Goal: Task Accomplishment & Management: Use online tool/utility

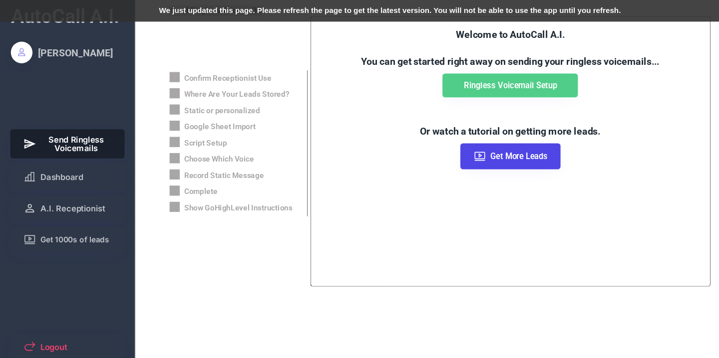
scroll to position [239, 0]
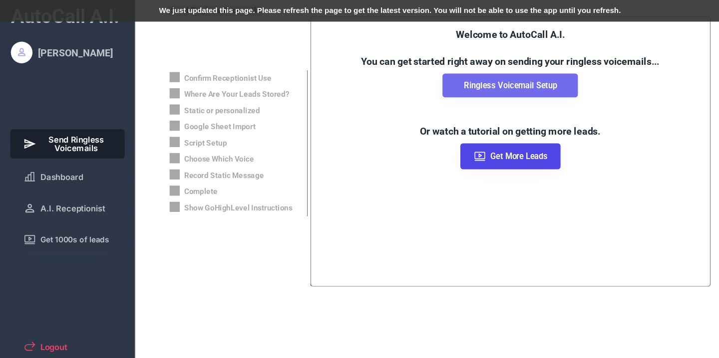
click at [459, 84] on button "Ringless Voicemail Setup" at bounding box center [470, 79] width 125 height 22
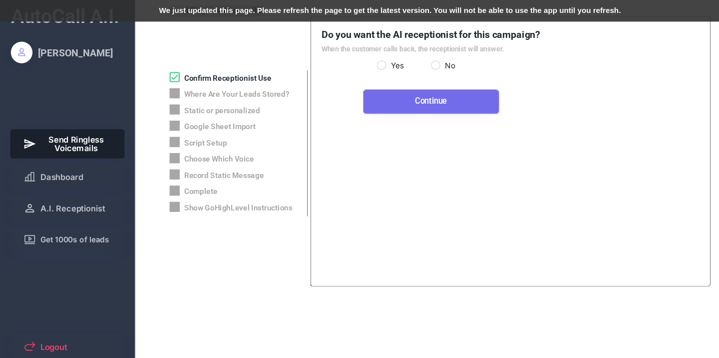
click at [422, 98] on button "Continue" at bounding box center [397, 94] width 125 height 22
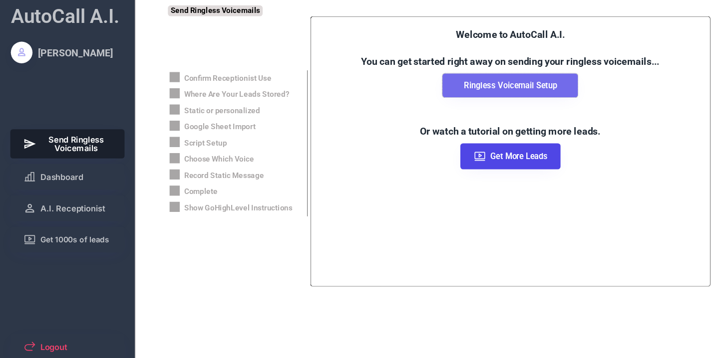
click at [467, 70] on button "Ringless Voicemail Setup" at bounding box center [470, 79] width 125 height 22
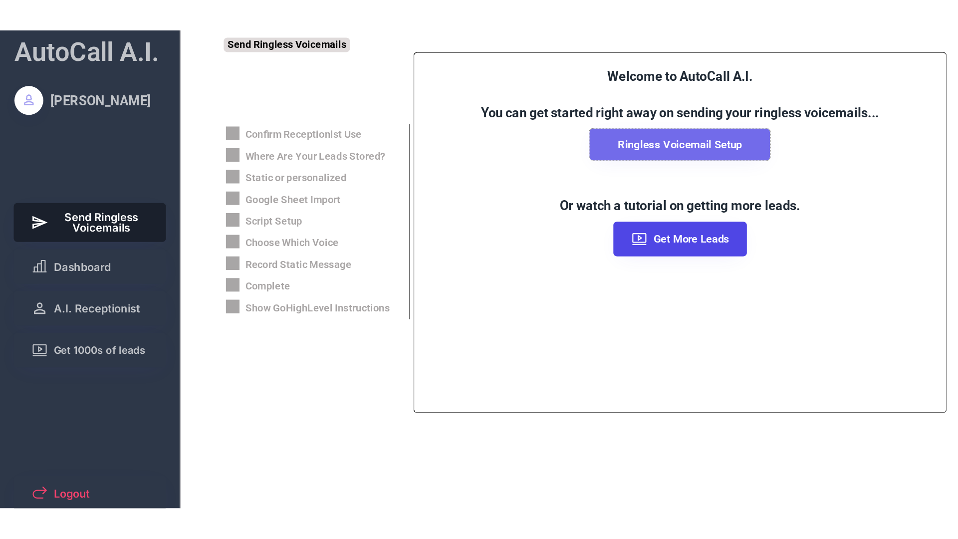
scroll to position [239, 0]
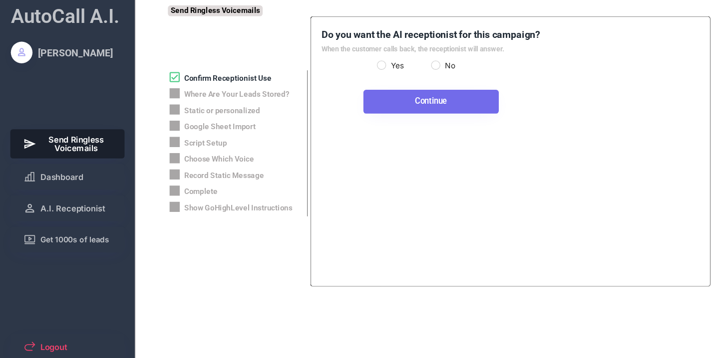
click at [398, 94] on button "Continue" at bounding box center [397, 94] width 125 height 22
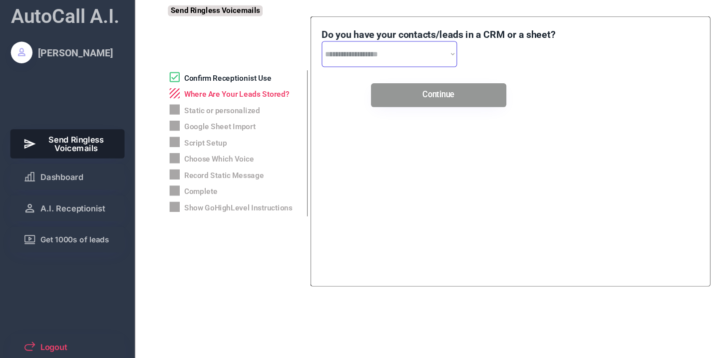
click at [416, 47] on select "**********" at bounding box center [358, 50] width 125 height 24
select select "**********"
click at [296, 38] on select "**********" at bounding box center [358, 50] width 125 height 24
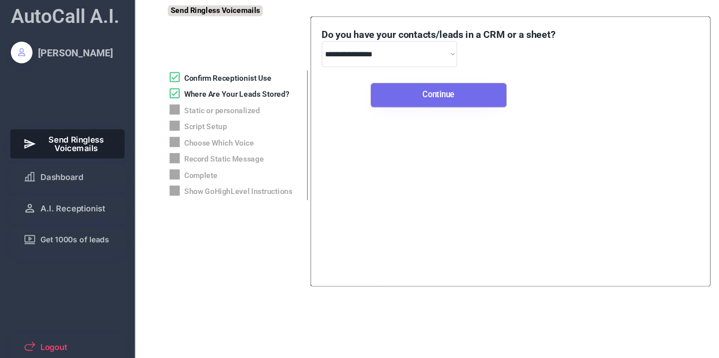
click at [432, 91] on button "Continue" at bounding box center [404, 88] width 125 height 22
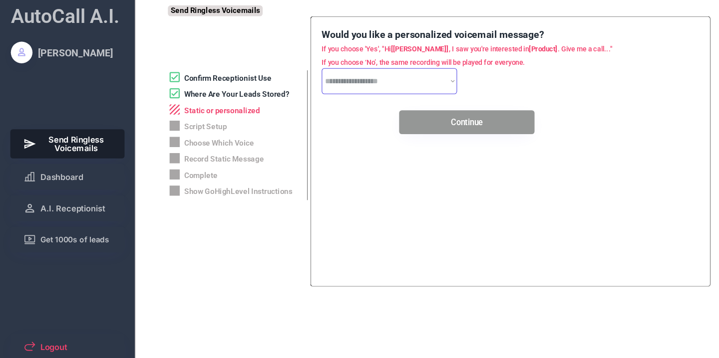
click at [418, 76] on select "**********" at bounding box center [358, 75] width 125 height 24
click at [429, 117] on button "Continue" at bounding box center [430, 113] width 125 height 22
click at [418, 77] on select "**********" at bounding box center [358, 75] width 125 height 24
select select "*****"
click at [296, 63] on select "**********" at bounding box center [358, 75] width 125 height 24
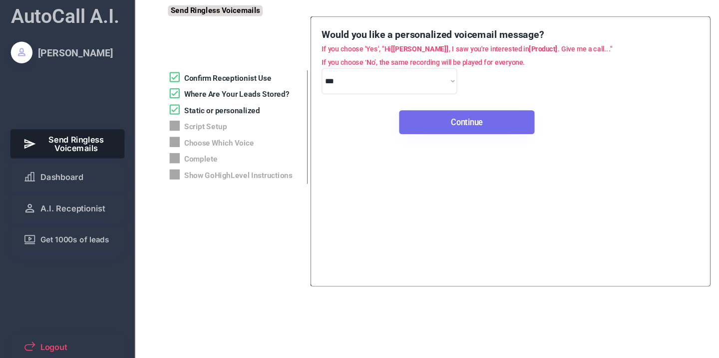
click at [428, 110] on button "Continue" at bounding box center [430, 113] width 125 height 22
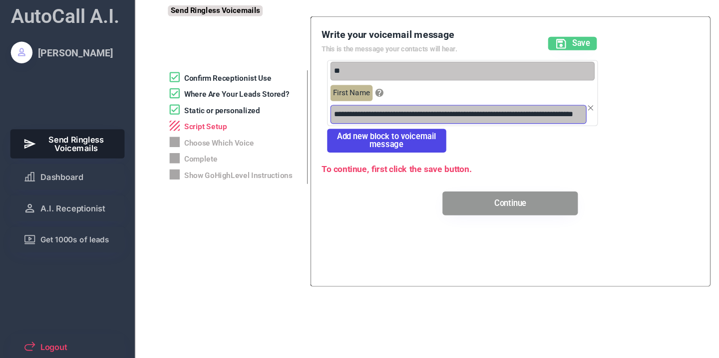
click at [405, 106] on input "input" at bounding box center [422, 105] width 236 height 17
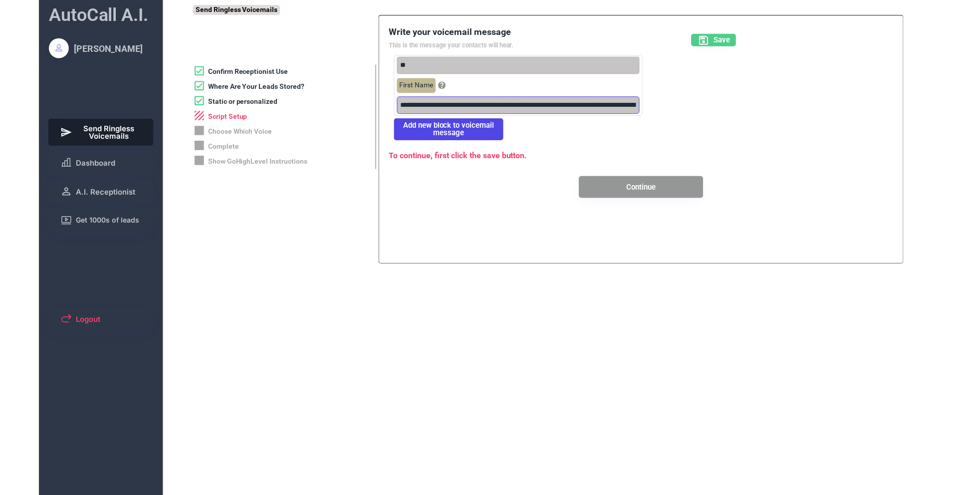
scroll to position [166, 0]
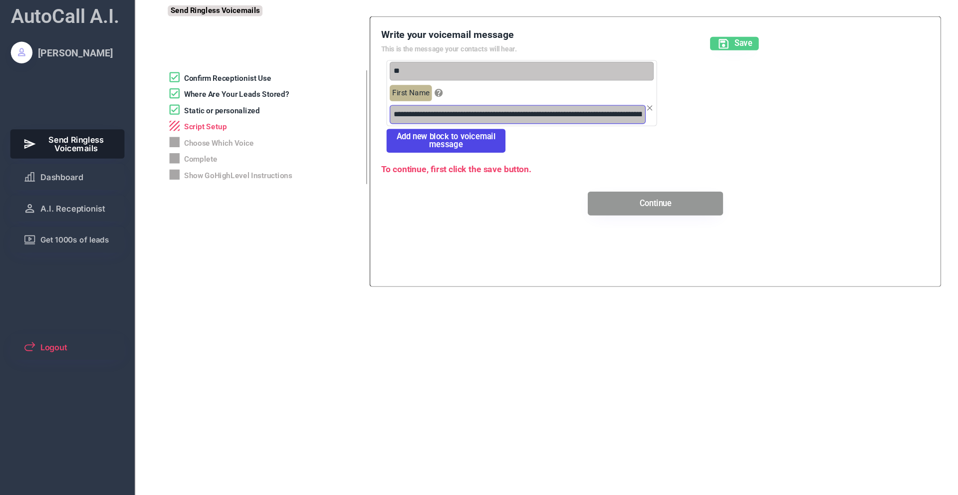
click at [593, 109] on input "input" at bounding box center [477, 105] width 236 height 17
click at [593, 107] on input "input" at bounding box center [477, 105] width 236 height 17
click at [672, 37] on icon at bounding box center [667, 40] width 12 height 12
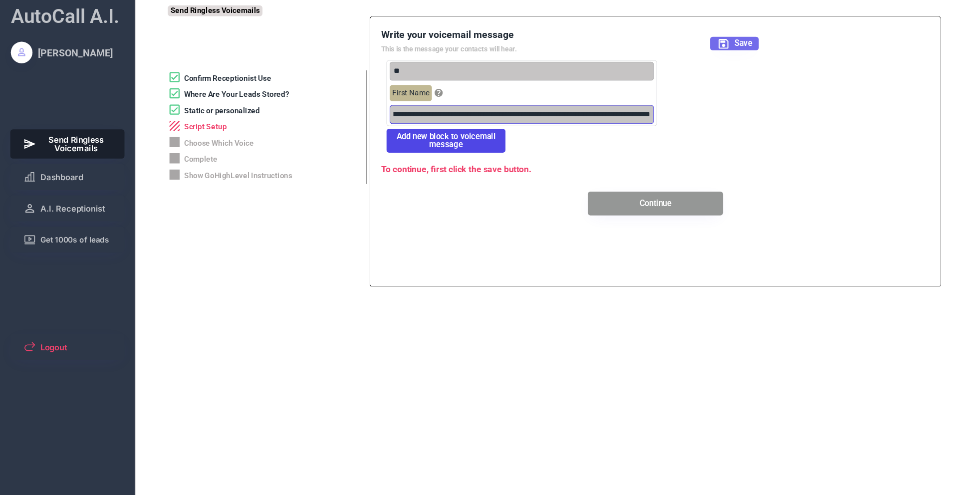
scroll to position [0, 0]
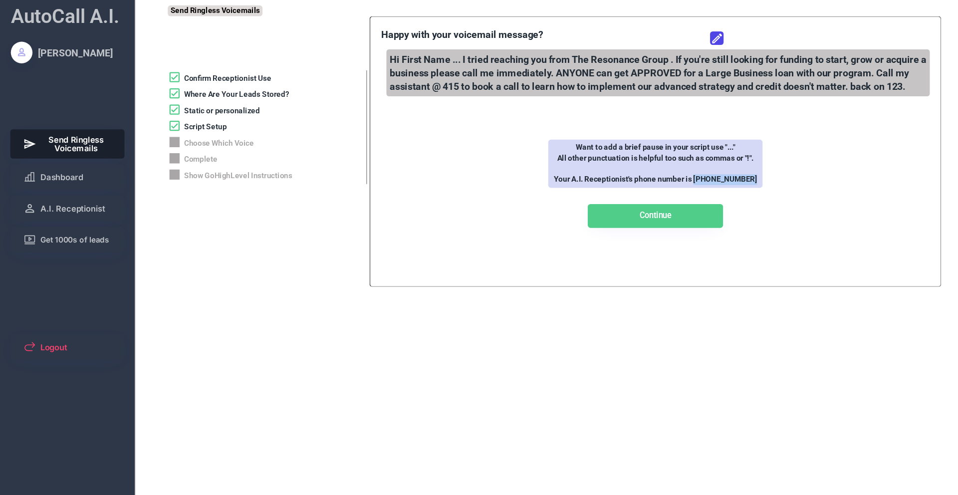
drag, startPoint x: 693, startPoint y: 167, endPoint x: 644, endPoint y: 167, distance: 49.4
click at [644, 167] on div "Want to add a brief pause in your script use "..." All other punctuation is hel…" at bounding box center [604, 151] width 198 height 44
copy div "[PHONE_NUMBER]"
click at [660, 38] on icon at bounding box center [661, 35] width 12 height 12
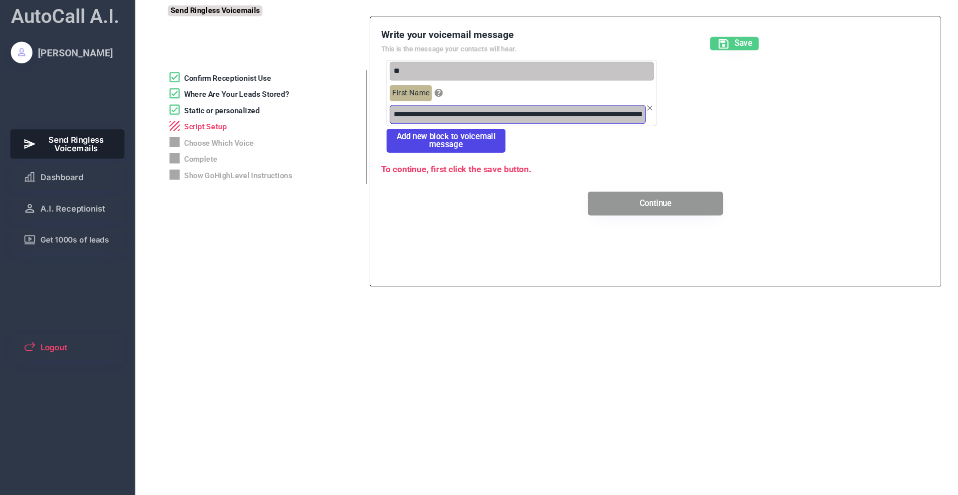
click at [592, 108] on input "input" at bounding box center [477, 105] width 236 height 17
paste input "**********"
type input "**********"
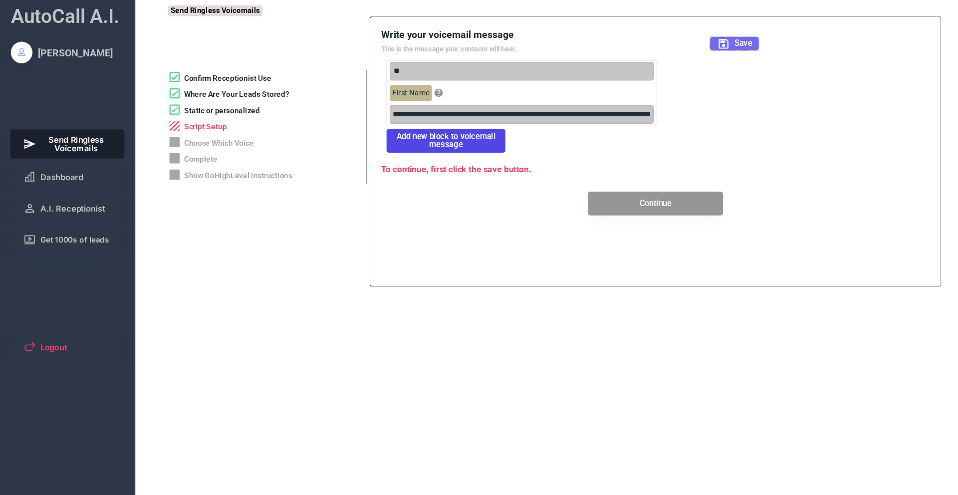
click at [671, 41] on use at bounding box center [667, 40] width 9 height 9
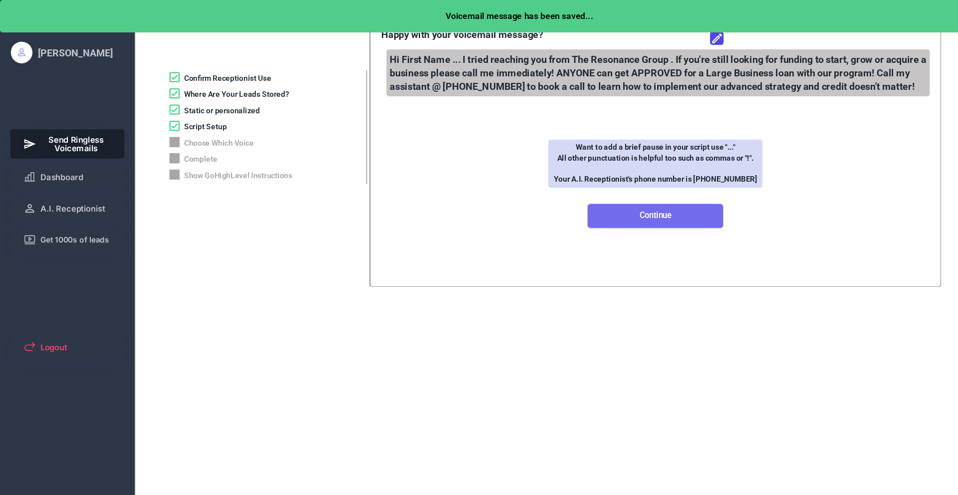
click at [618, 199] on button "Continue" at bounding box center [604, 199] width 125 height 22
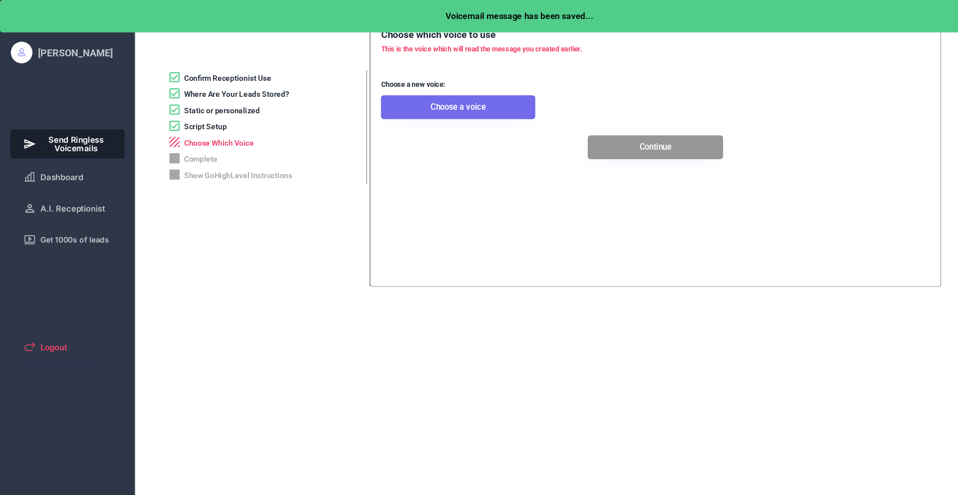
click at [412, 99] on button "Choose a voice" at bounding box center [422, 99] width 142 height 22
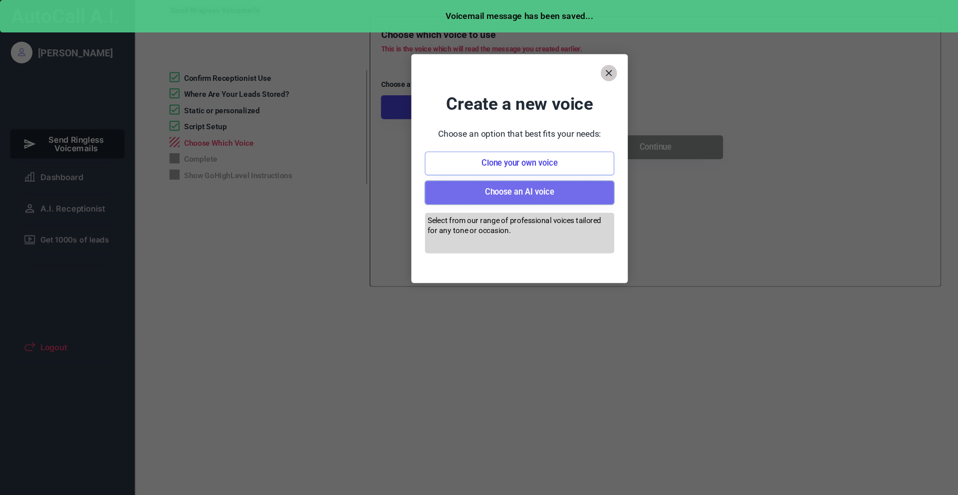
click at [490, 179] on button "Choose an AI voice" at bounding box center [479, 178] width 175 height 22
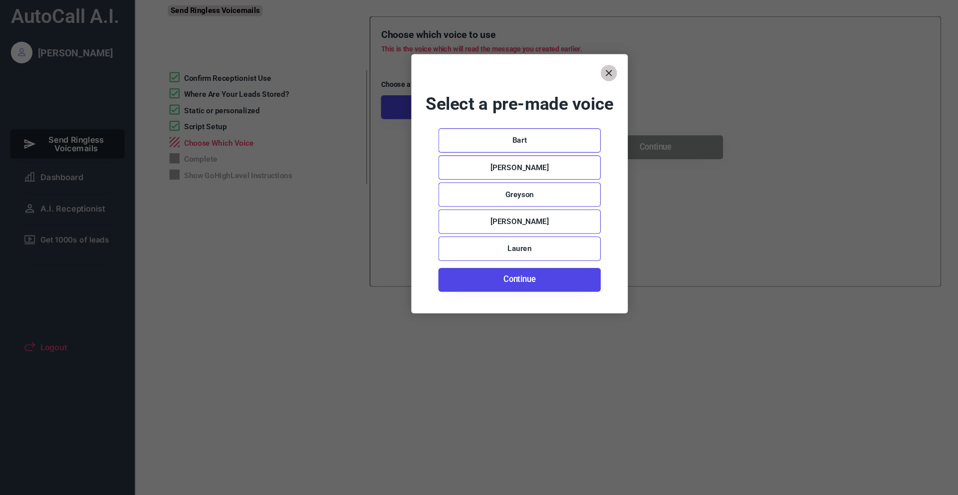
click at [491, 207] on div "[PERSON_NAME]" at bounding box center [479, 204] width 150 height 22
click at [430, 205] on use at bounding box center [426, 204] width 16 height 16
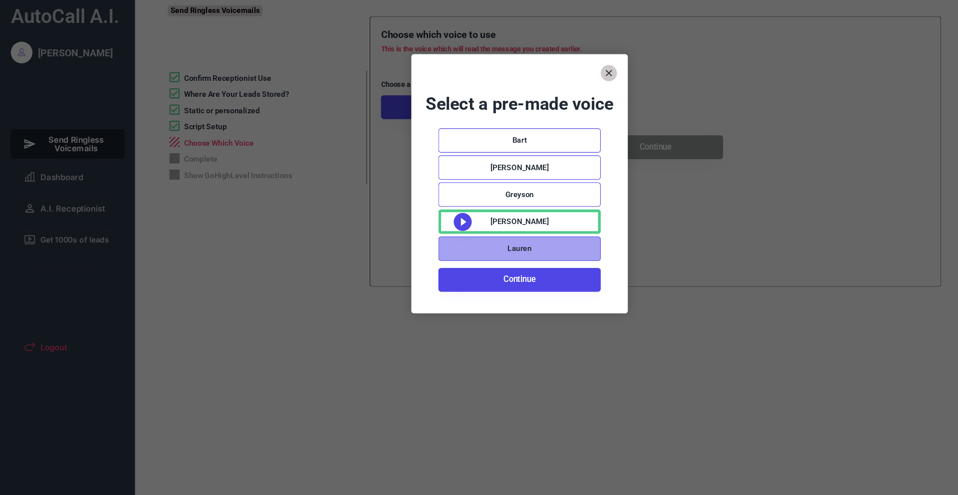
click at [433, 231] on div "Lauren" at bounding box center [479, 229] width 150 height 22
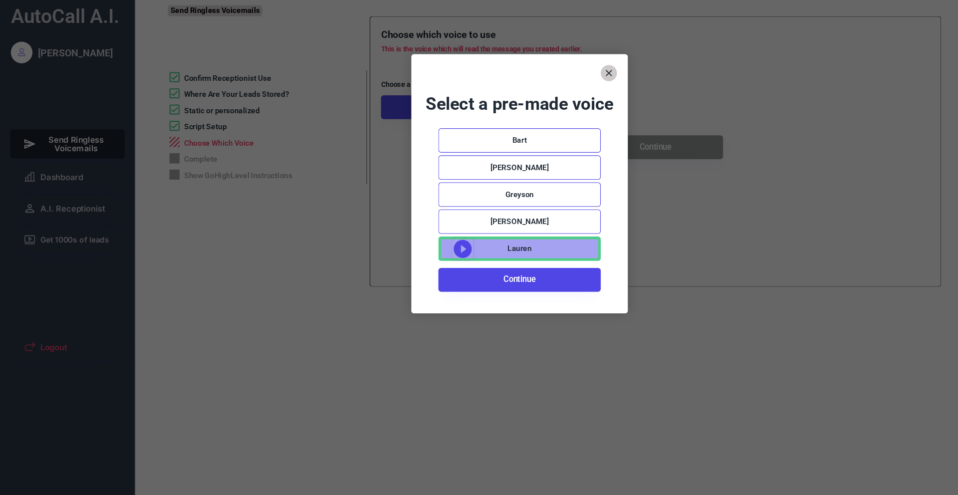
click at [429, 230] on icon at bounding box center [427, 230] width 20 height 20
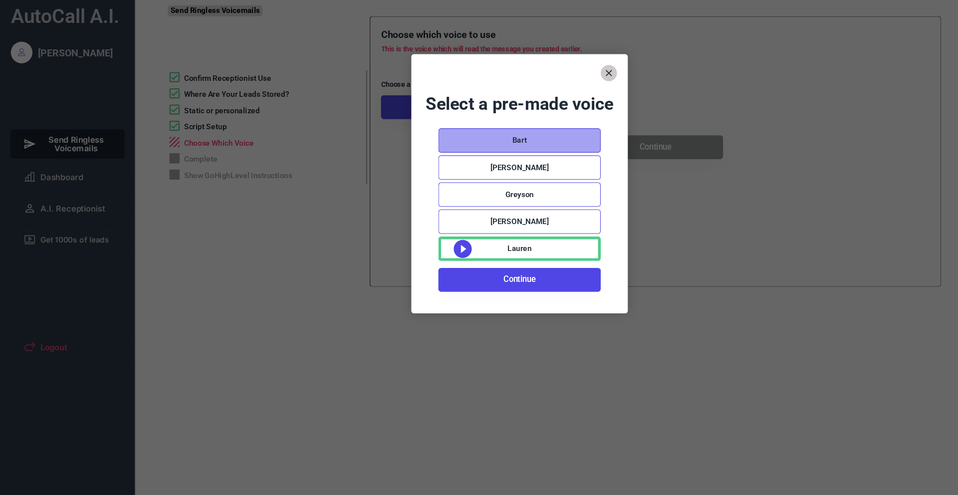
click at [478, 131] on div "Bart" at bounding box center [479, 130] width 13 height 10
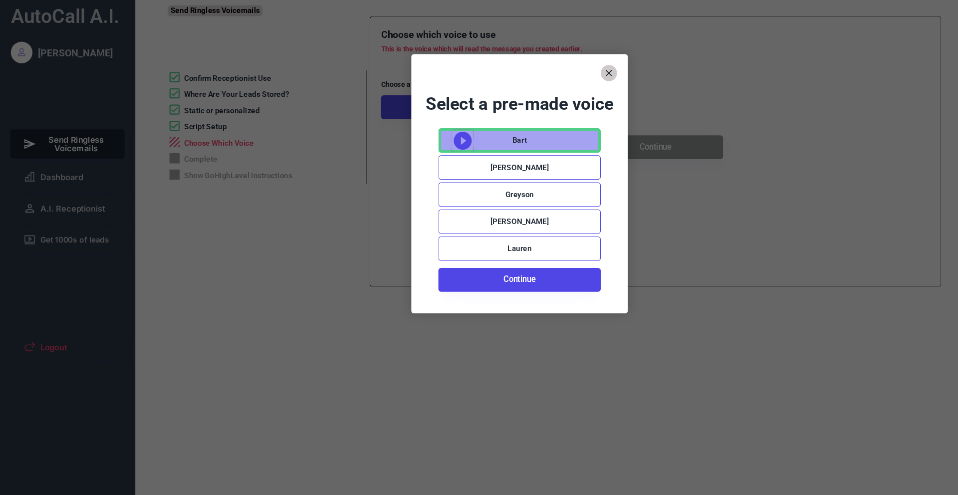
click at [425, 128] on icon at bounding box center [427, 130] width 20 height 20
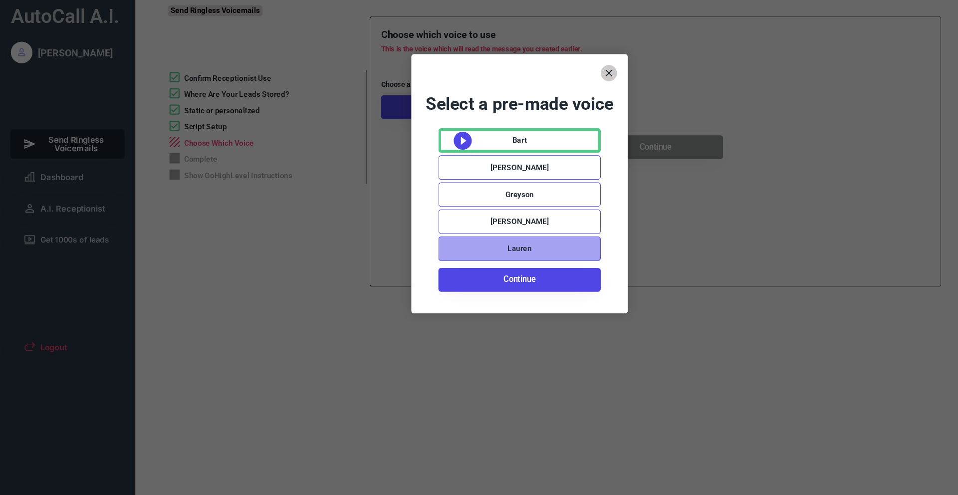
click at [476, 229] on div "Lauren" at bounding box center [479, 230] width 22 height 10
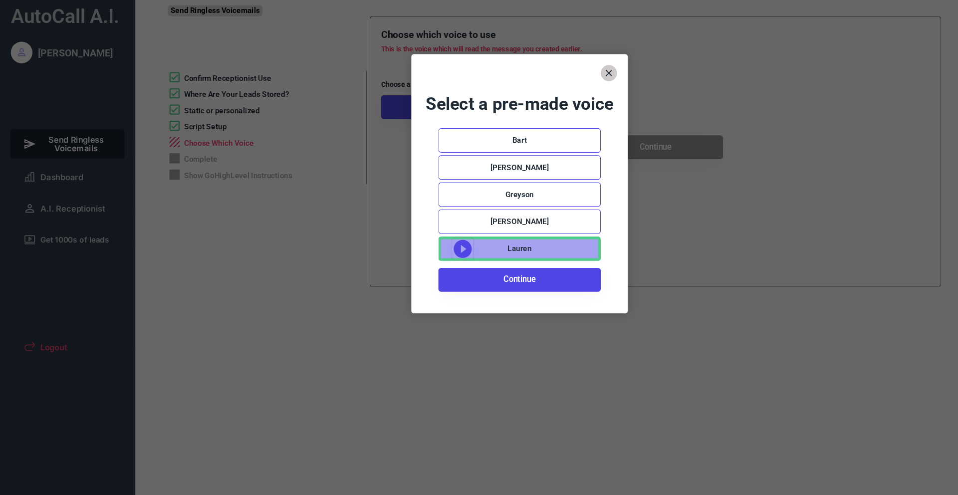
click at [428, 223] on use at bounding box center [426, 229] width 16 height 16
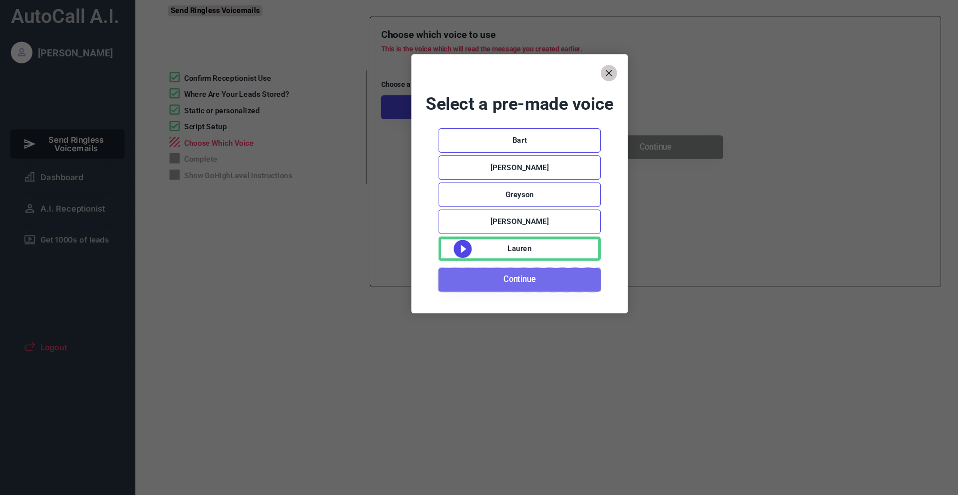
click at [486, 254] on button "Continue" at bounding box center [479, 258] width 150 height 22
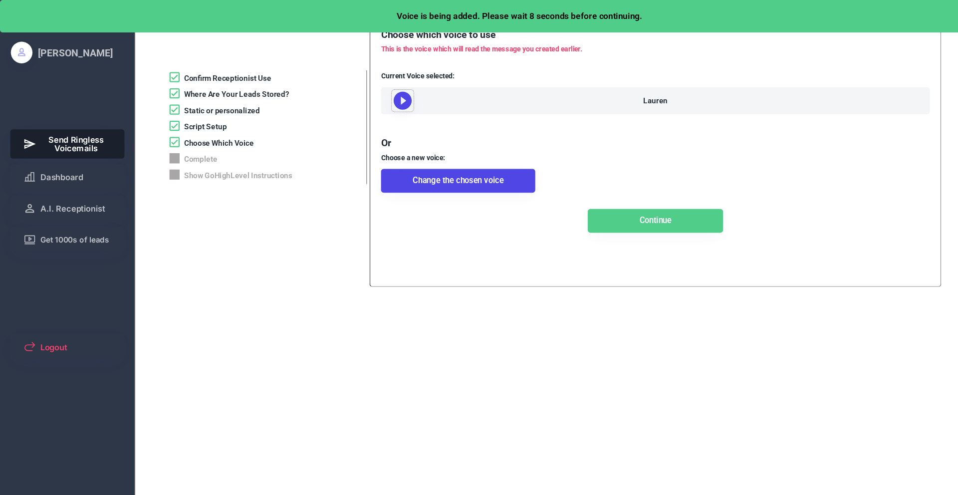
click at [369, 94] on use at bounding box center [371, 93] width 16 height 16
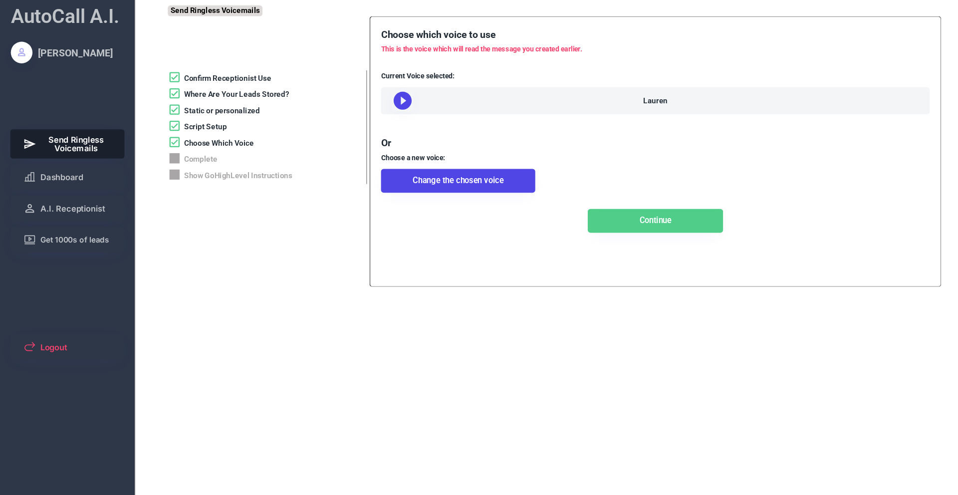
click at [361, 91] on icon at bounding box center [371, 93] width 20 height 20
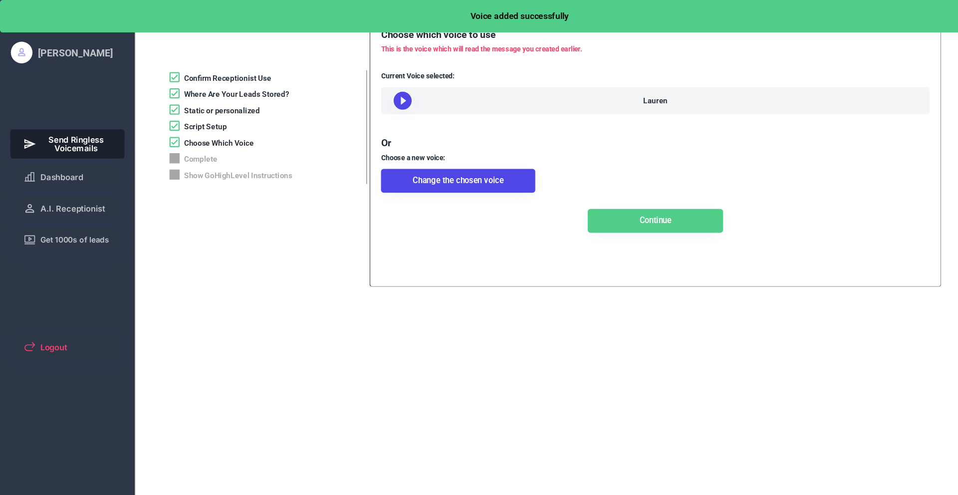
click at [371, 97] on use at bounding box center [371, 93] width 16 height 16
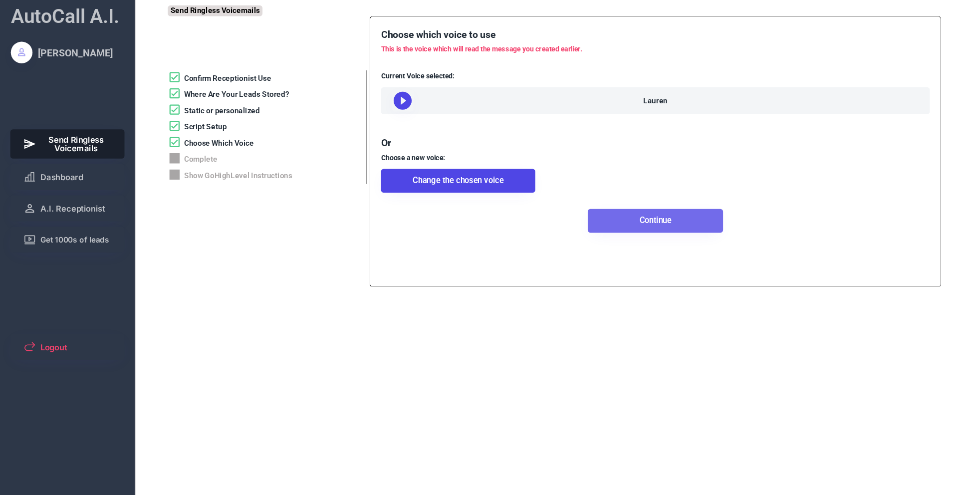
click at [595, 212] on button "Continue" at bounding box center [604, 204] width 125 height 22
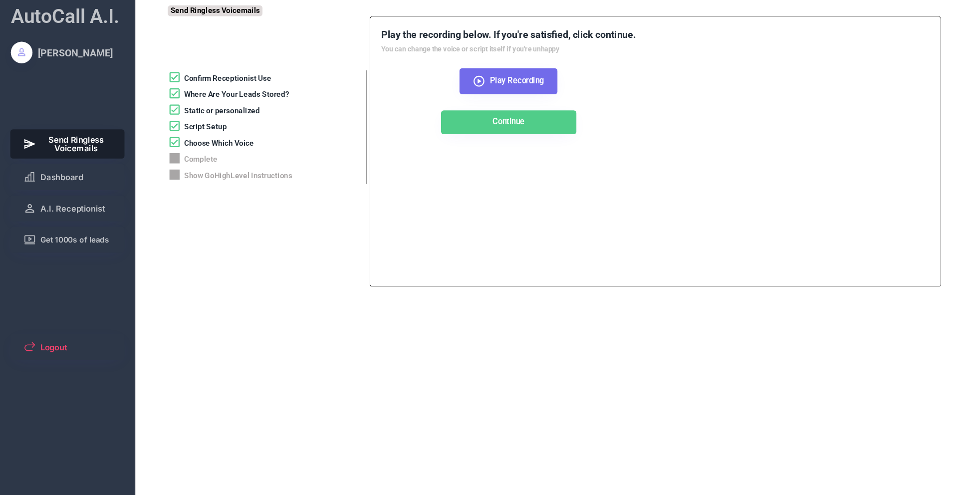
click at [455, 76] on span "Play Recording" at bounding box center [477, 74] width 50 height 7
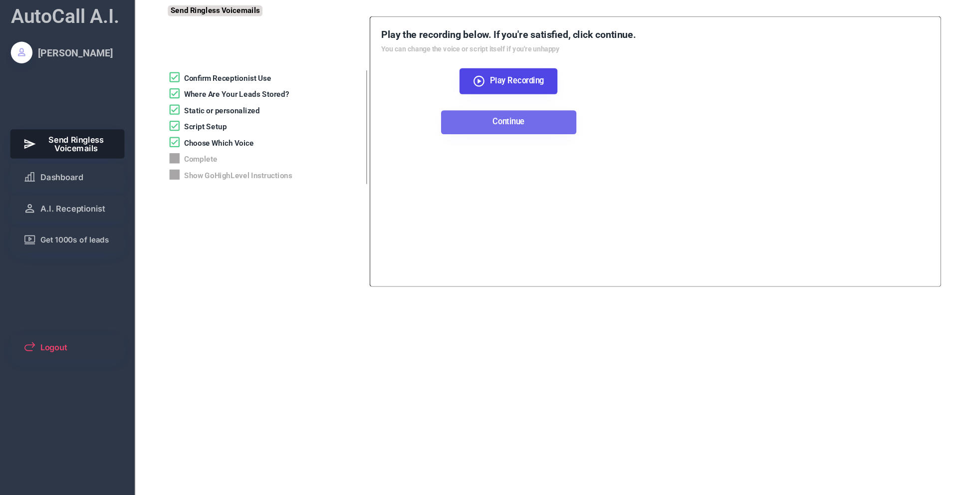
click at [457, 115] on button "Continue" at bounding box center [469, 113] width 125 height 22
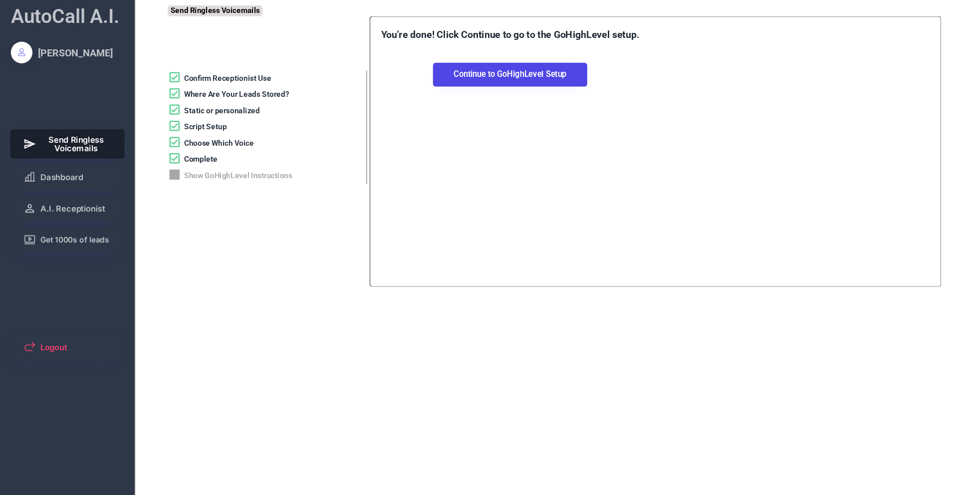
click at [475, 70] on button "Continue to GoHighLevel Setup" at bounding box center [470, 69] width 142 height 22
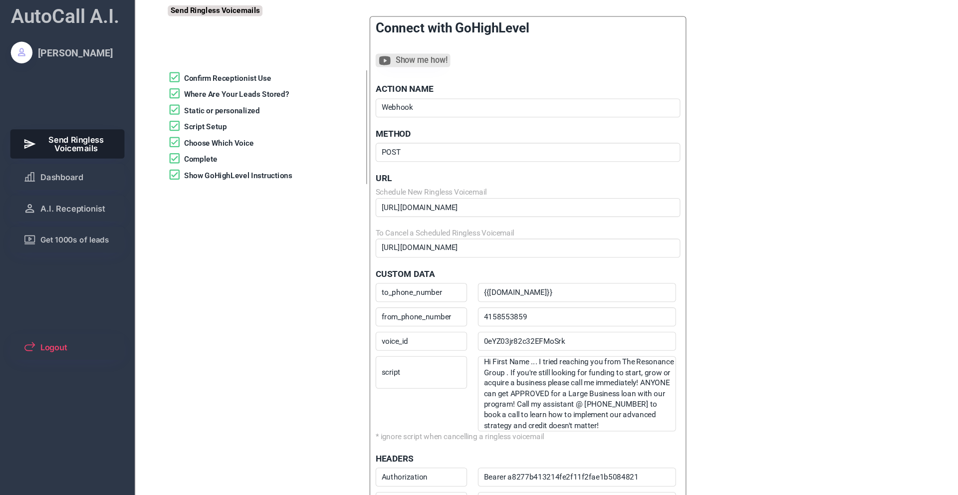
click at [448, 103] on div "Webhook" at bounding box center [489, 99] width 275 height 10
click at [407, 108] on div "ACTION NAME Webhook METHOD POST URL Schedule New Ringless Voicemail https://app…" at bounding box center [486, 276] width 281 height 399
click at [386, 58] on span "Show me how!" at bounding box center [389, 55] width 48 height 7
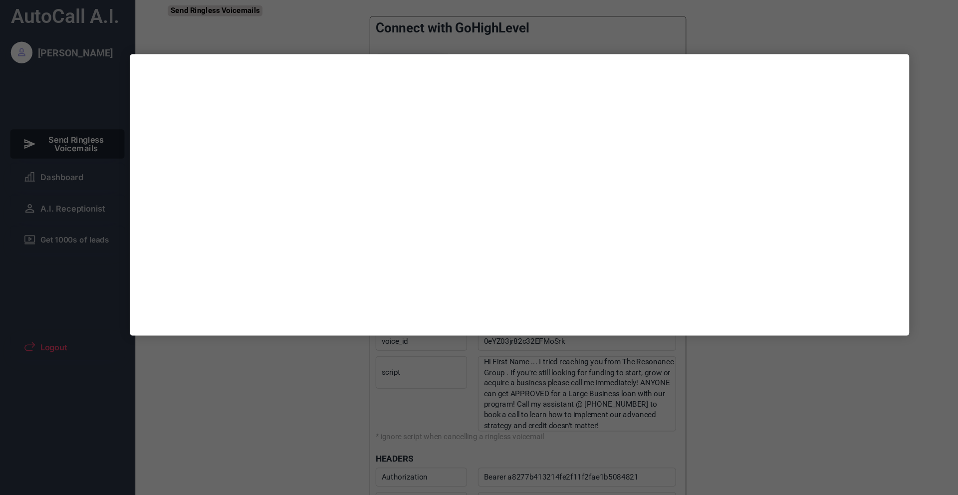
click at [193, 31] on div at bounding box center [479, 247] width 958 height 495
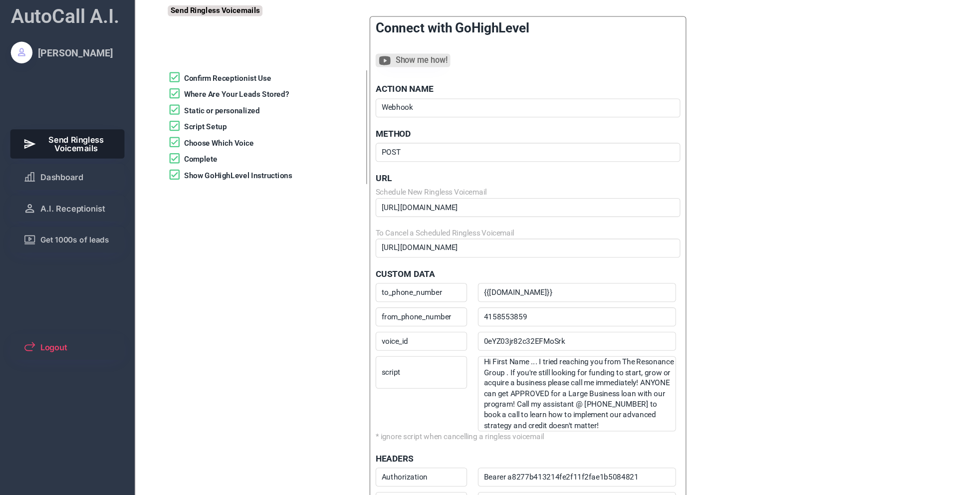
click at [560, 191] on div "https://app.autocallai.com/api/1.1/wf/schedule-ringless-voicemail" at bounding box center [489, 192] width 275 height 10
click at [422, 270] on div "to_phone_number" at bounding box center [391, 270] width 78 height 10
click at [504, 268] on div "{{contact.phone}}" at bounding box center [534, 270] width 177 height 10
click at [422, 293] on div "from_phone_number" at bounding box center [391, 292] width 78 height 10
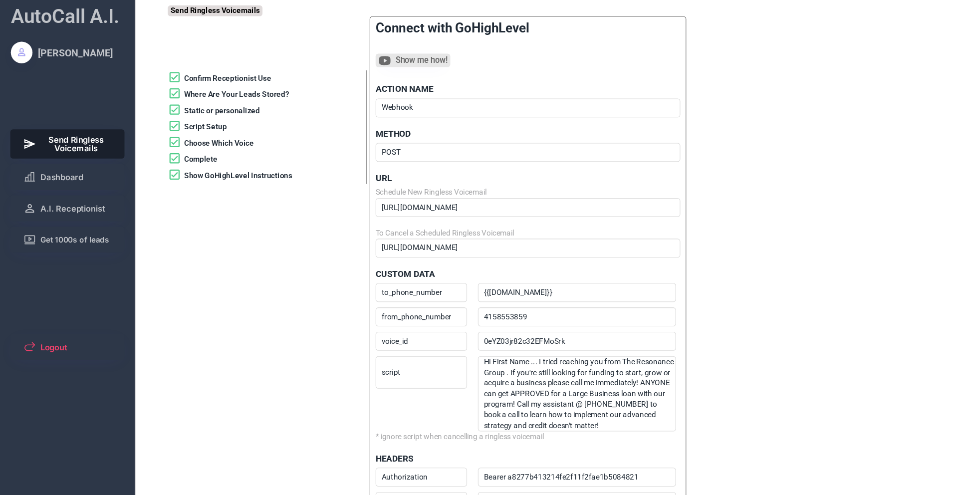
click at [503, 292] on div "4158553859" at bounding box center [534, 292] width 177 height 10
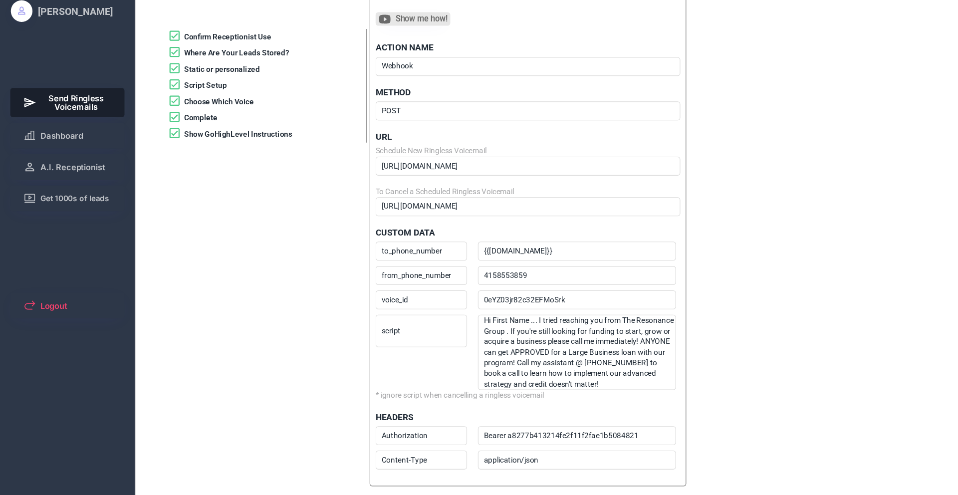
click at [396, 313] on div "voice_id" at bounding box center [391, 315] width 78 height 10
click at [530, 312] on div "0eYZ03jr82c32EFMoSrk" at bounding box center [534, 315] width 177 height 10
click at [391, 348] on div "script" at bounding box center [388, 343] width 84 height 30
click at [600, 358] on div "Hi First Name ... I tried reaching you from The Resonance Group . If you're sti…" at bounding box center [534, 363] width 177 height 68
click at [405, 358] on div "Authorization" at bounding box center [391, 440] width 78 height 10
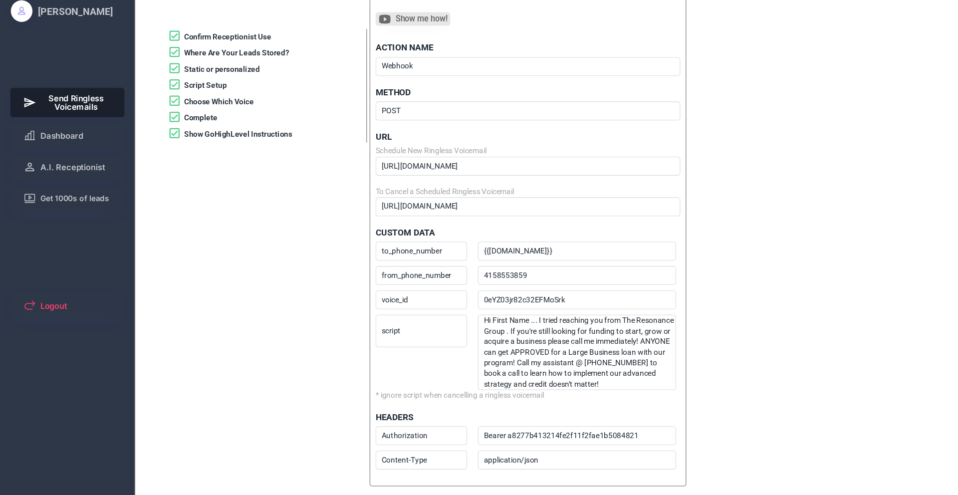
click at [446, 358] on div "Bearer a8277b413214fe2f11f2fae1b5084821" at bounding box center [534, 440] width 177 height 10
click at [408, 358] on div "Content-Type" at bounding box center [391, 463] width 78 height 10
click at [506, 358] on div "application/json" at bounding box center [534, 463] width 177 height 10
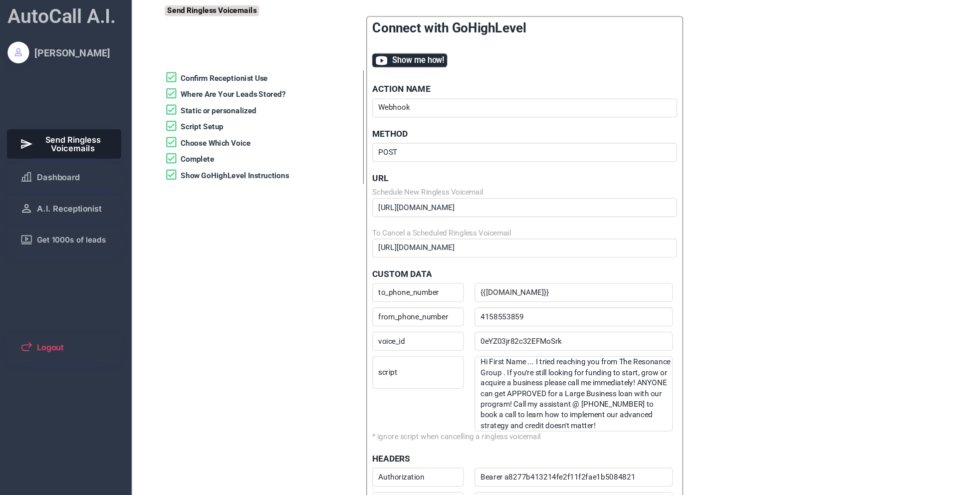
click at [359, 59] on icon at bounding box center [355, 56] width 12 height 12
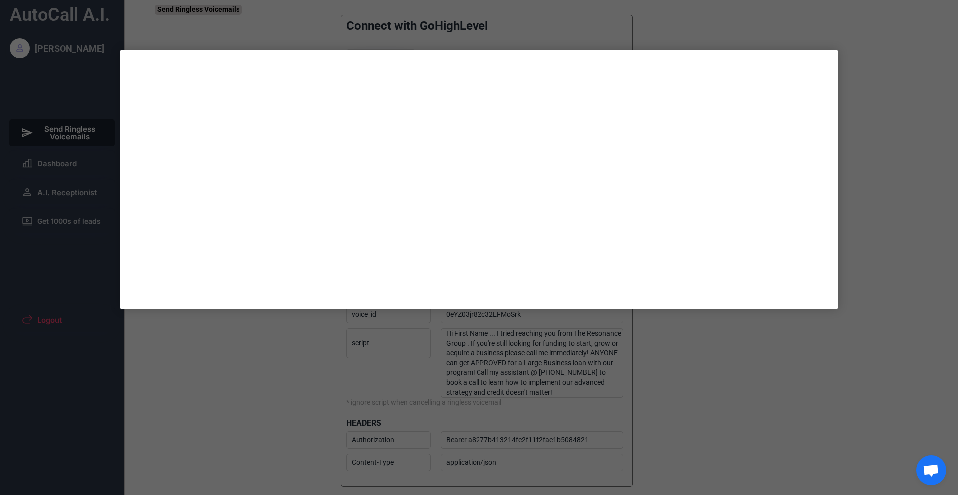
click at [718, 65] on div at bounding box center [479, 247] width 958 height 495
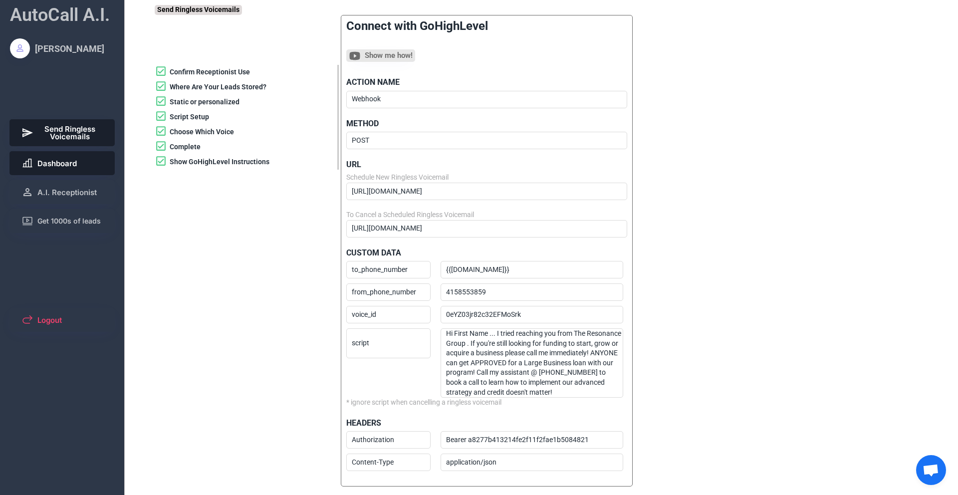
click at [65, 169] on button "Dashboard" at bounding box center [62, 163] width 106 height 24
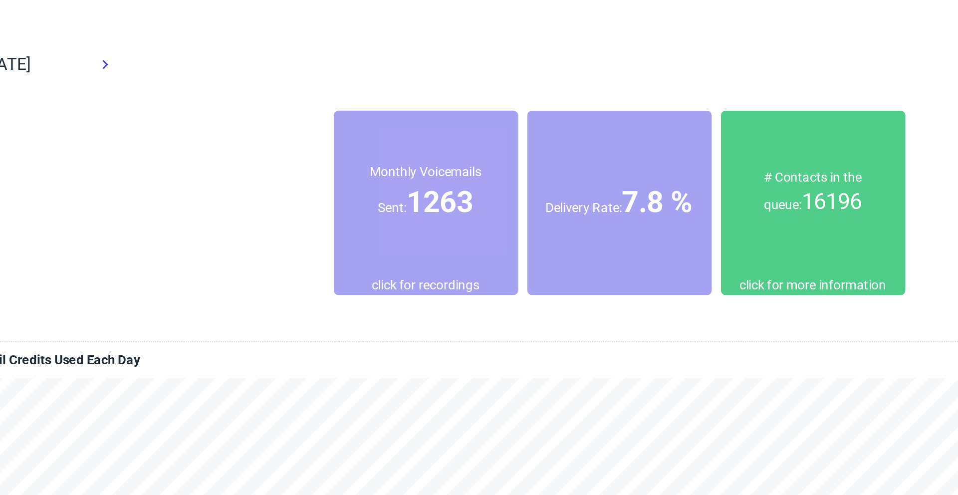
click at [654, 115] on font "16196" at bounding box center [670, 109] width 32 height 14
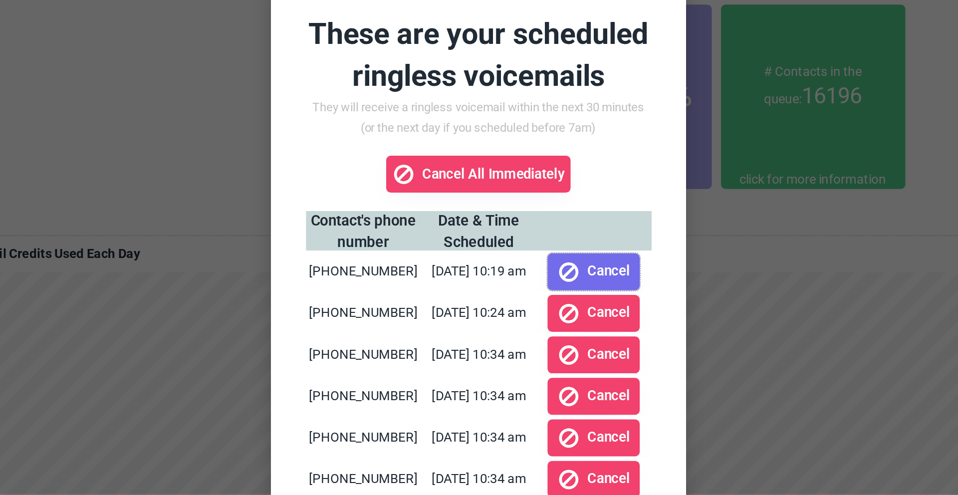
click at [544, 201] on span "Cancel" at bounding box center [549, 204] width 23 height 7
click at [534, 201] on button "Cancel" at bounding box center [541, 205] width 50 height 20
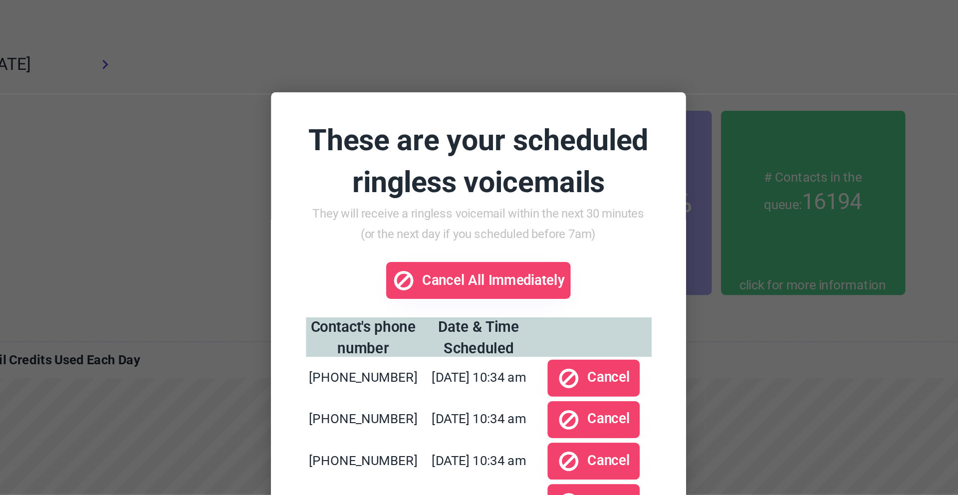
click at [602, 31] on div at bounding box center [479, 247] width 958 height 495
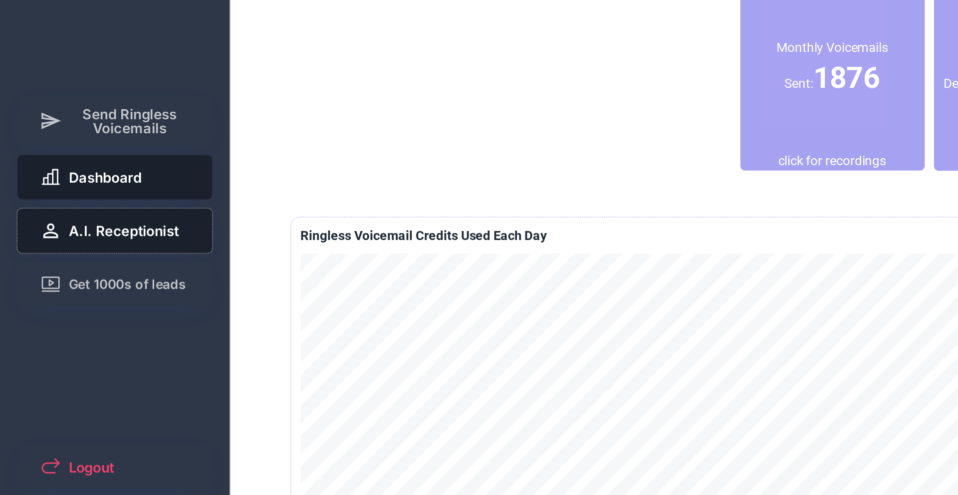
click at [81, 189] on span "A.I. Receptionist" at bounding box center [66, 192] width 59 height 7
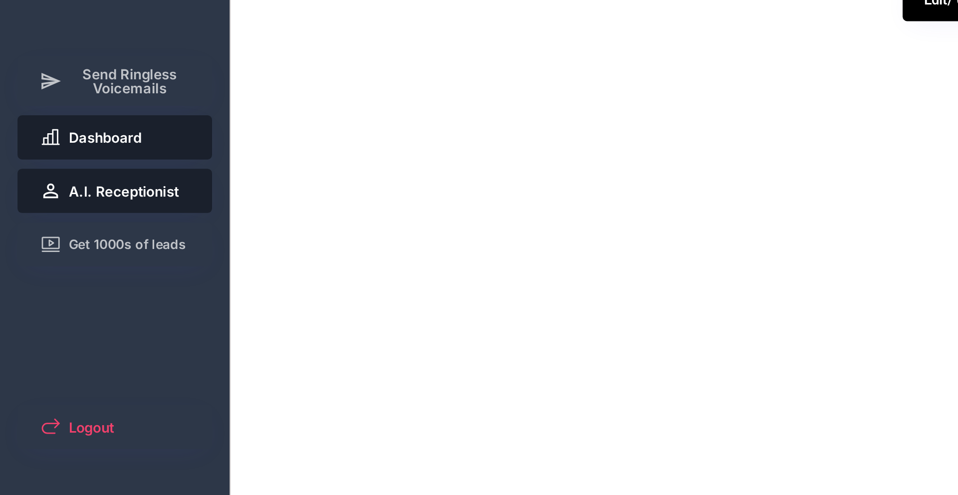
click at [64, 161] on span "Dashboard" at bounding box center [56, 163] width 39 height 7
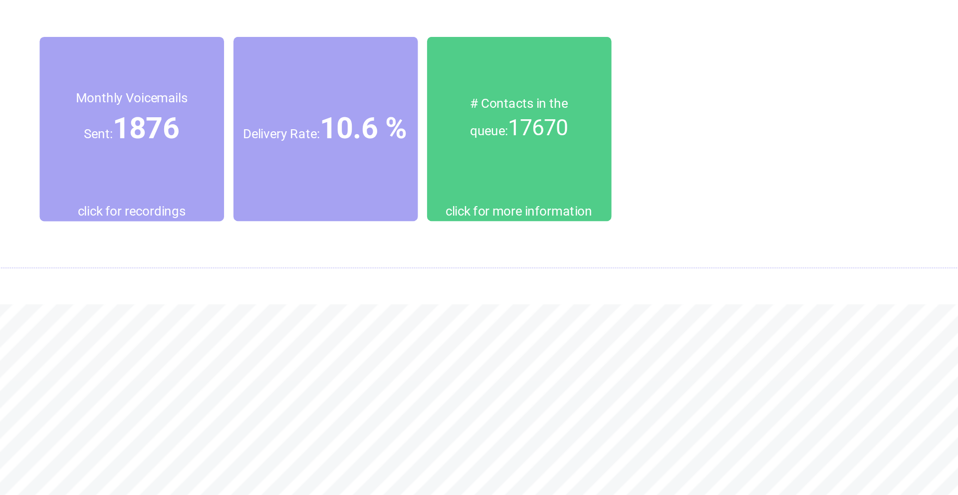
scroll to position [19, 0]
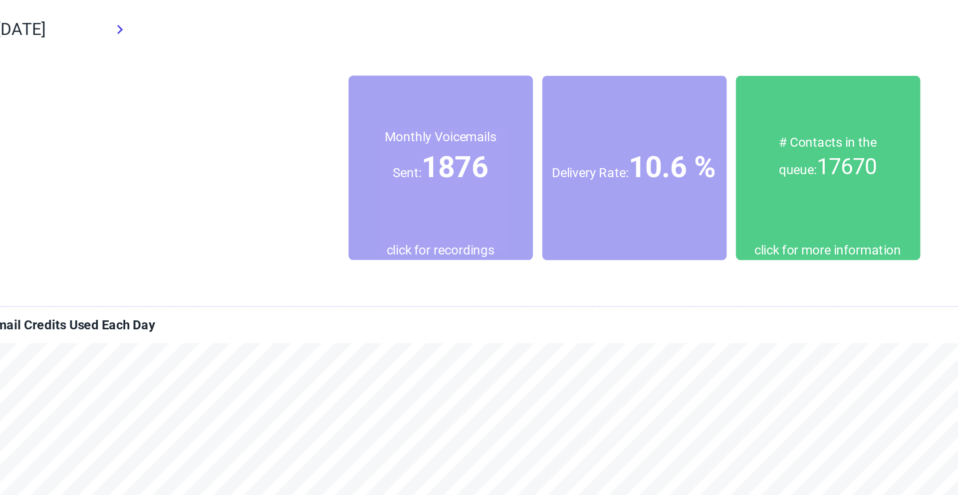
click at [553, 100] on font "10.6 %" at bounding box center [575, 90] width 47 height 19
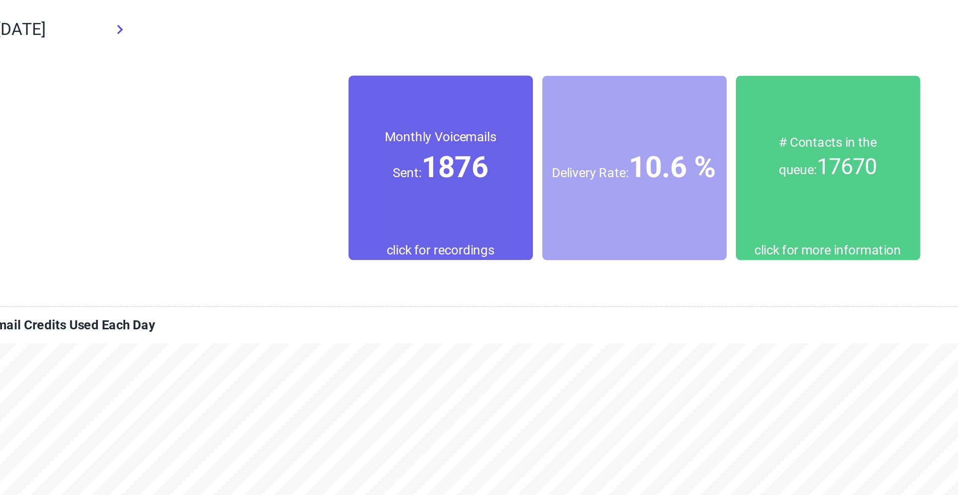
click at [475, 77] on div "Monthly Voicemails Sent: 1876" at bounding box center [451, 85] width 100 height 32
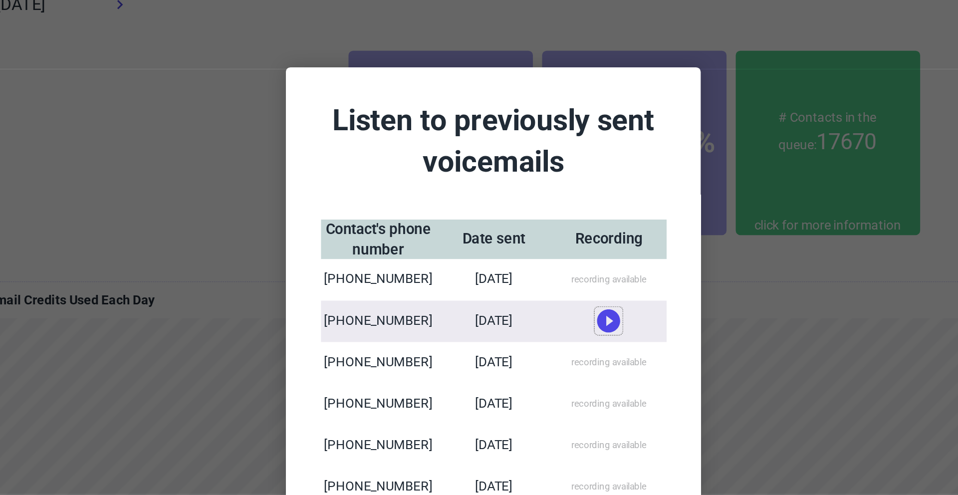
click at [545, 188] on use at bounding box center [541, 187] width 12 height 12
click at [542, 183] on icon at bounding box center [541, 183] width 15 height 15
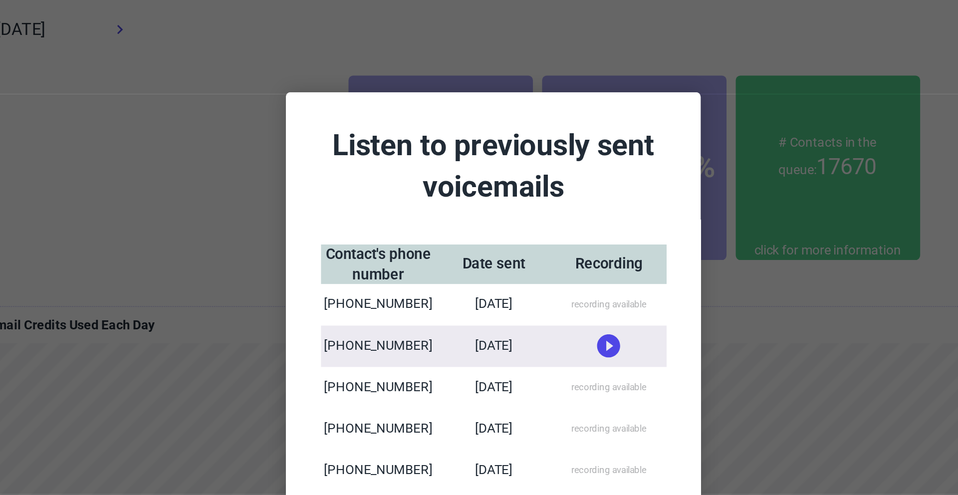
click at [639, 150] on div at bounding box center [479, 247] width 958 height 495
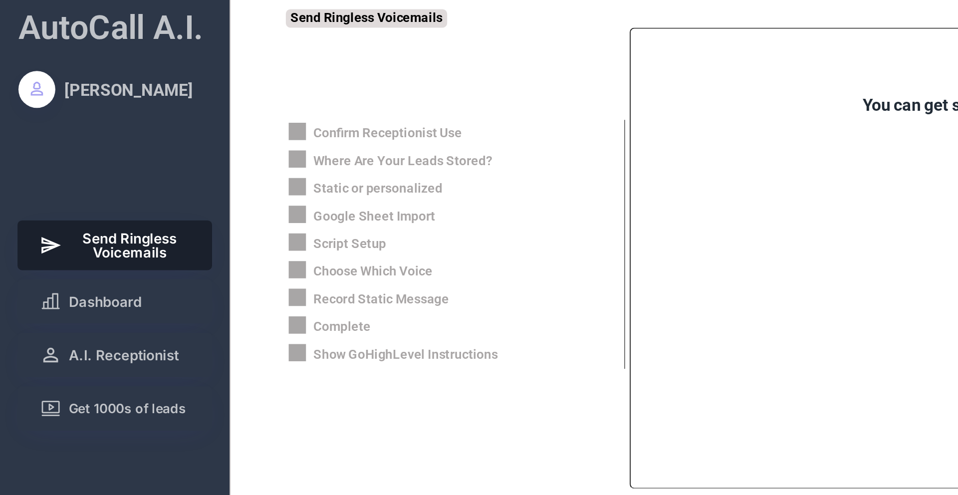
scroll to position [166, 0]
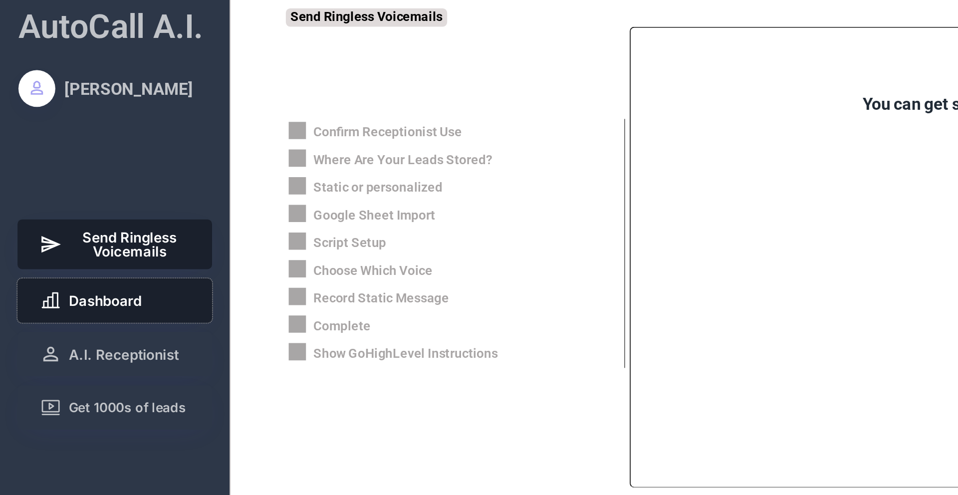
click at [56, 162] on span "Dashboard" at bounding box center [56, 163] width 39 height 7
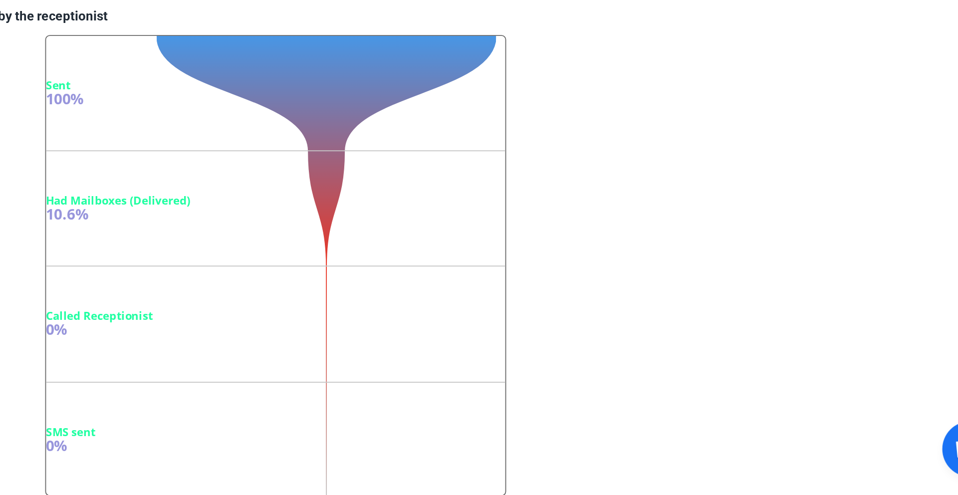
scroll to position [191, 0]
